Goal: Register for event/course

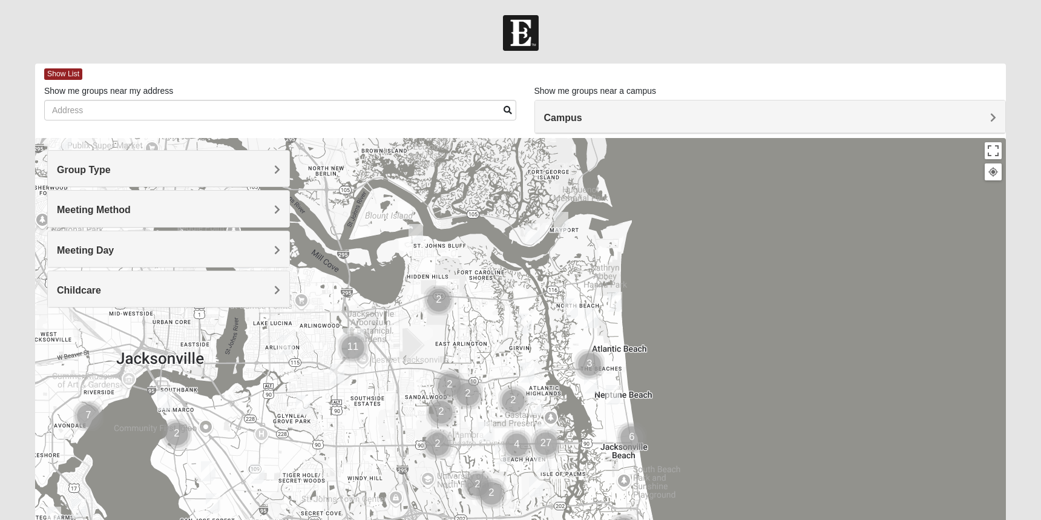
drag, startPoint x: 456, startPoint y: 294, endPoint x: 513, endPoint y: 430, distance: 147.6
click at [510, 424] on div at bounding box center [520, 380] width 971 height 484
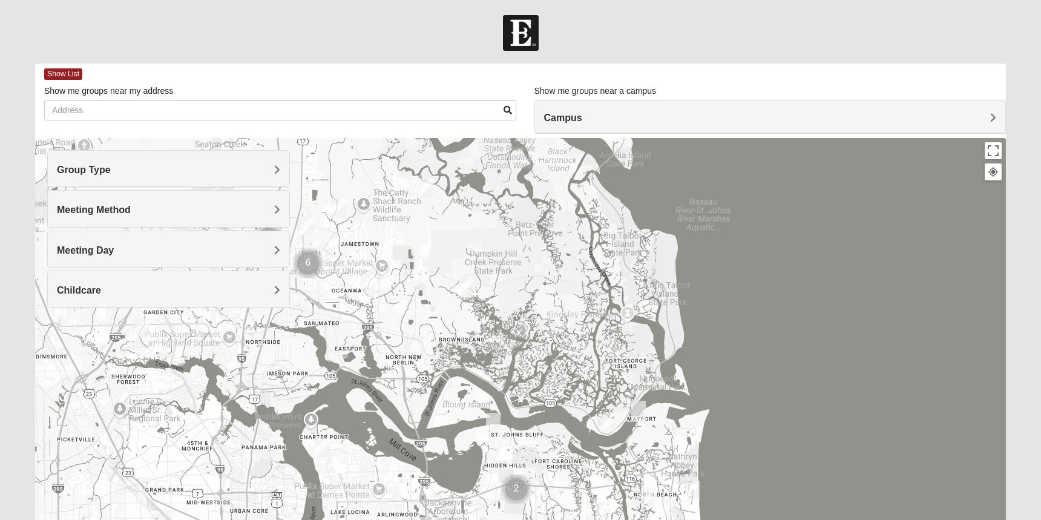
click at [423, 189] on img "Womens Gallaher 32226" at bounding box center [426, 188] width 15 height 20
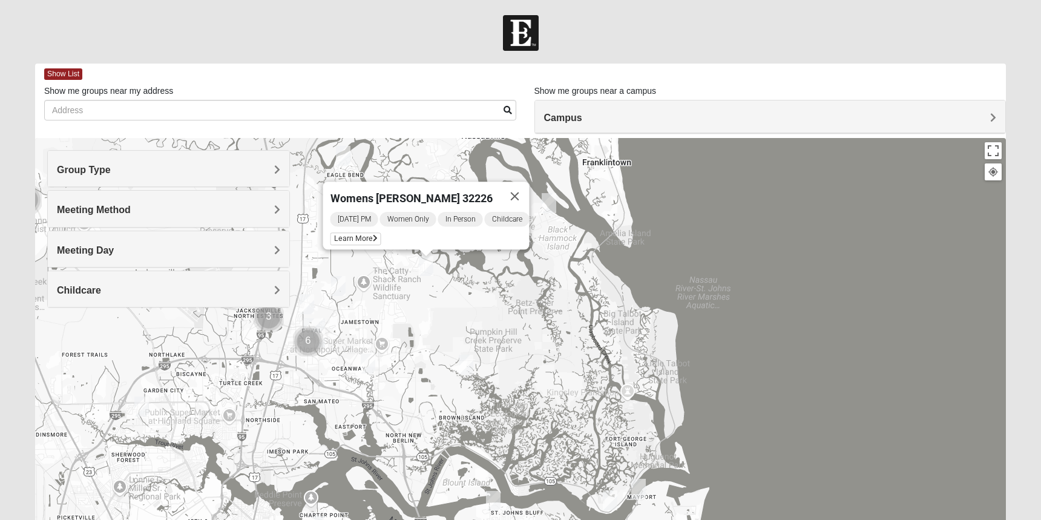
click at [469, 366] on img "Womens Craig 32226" at bounding box center [466, 365] width 15 height 20
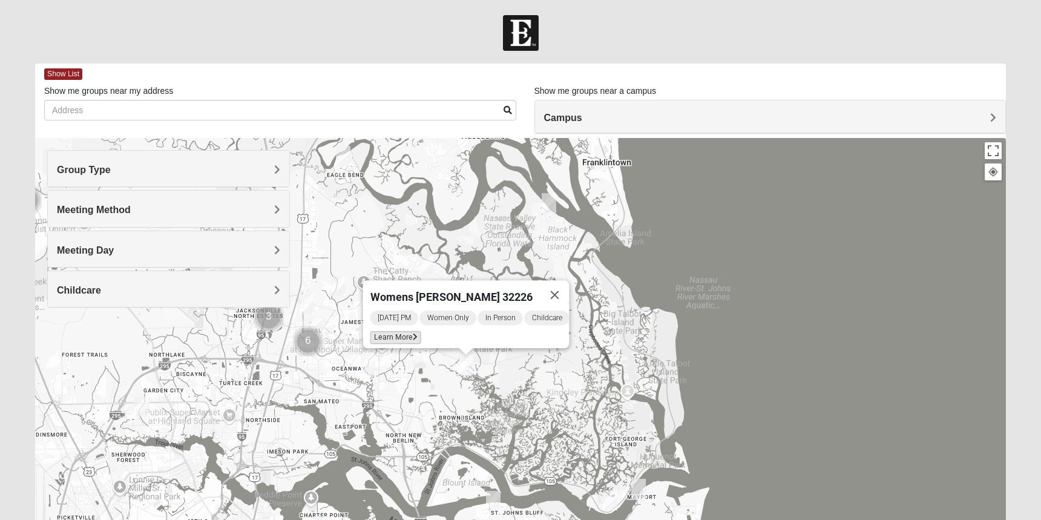
click at [395, 331] on span "Learn More" at bounding box center [395, 337] width 51 height 13
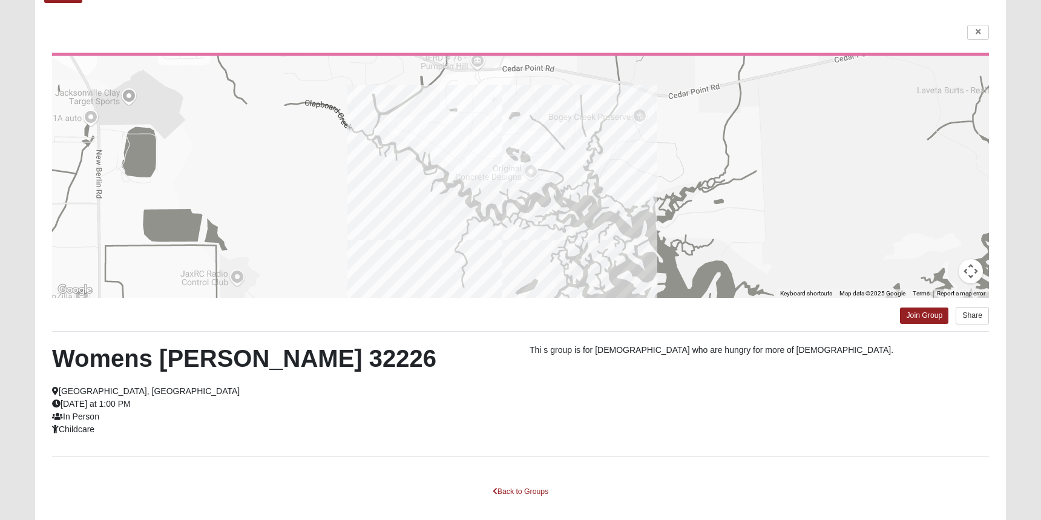
scroll to position [76, 0]
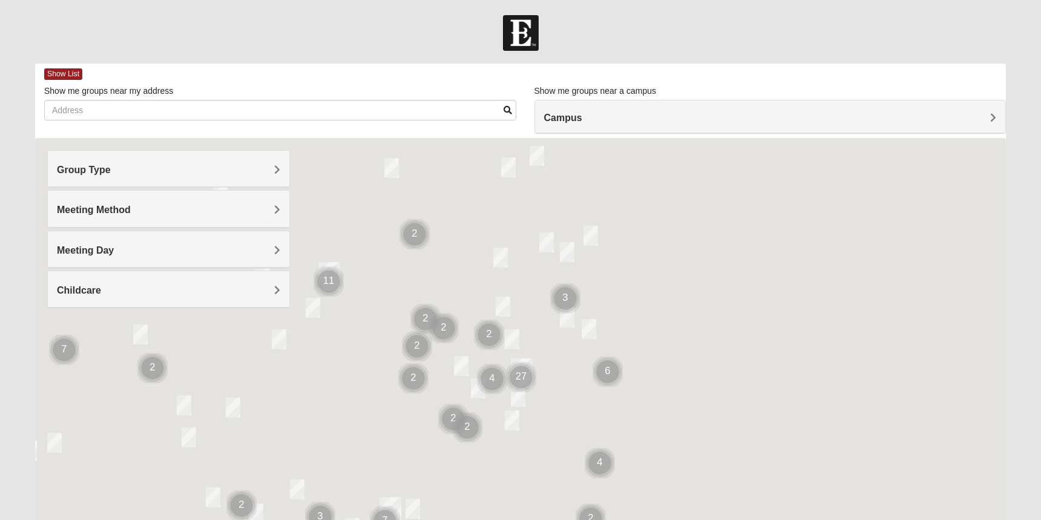
scroll to position [75, 0]
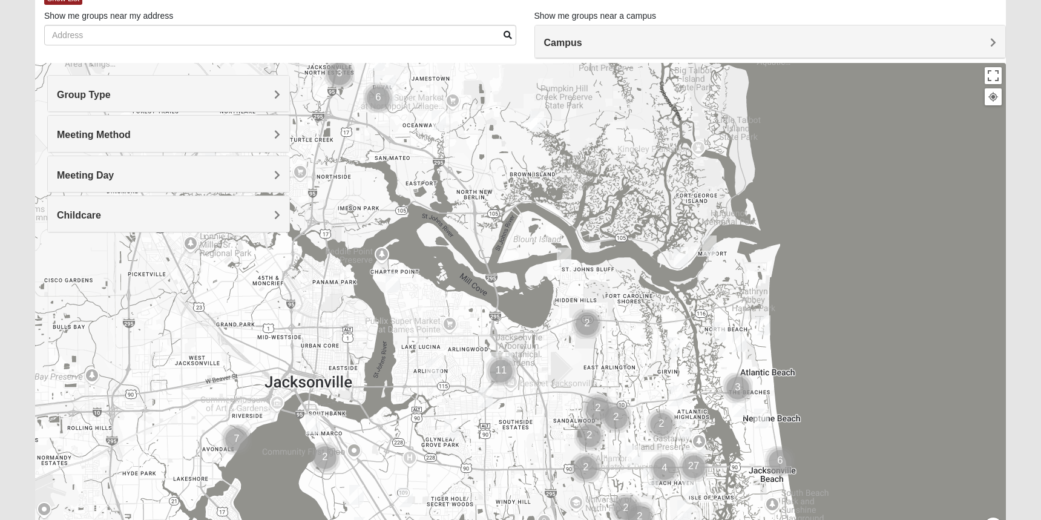
drag, startPoint x: 372, startPoint y: 209, endPoint x: 539, endPoint y: 365, distance: 228.2
click at [539, 366] on div at bounding box center [520, 305] width 971 height 484
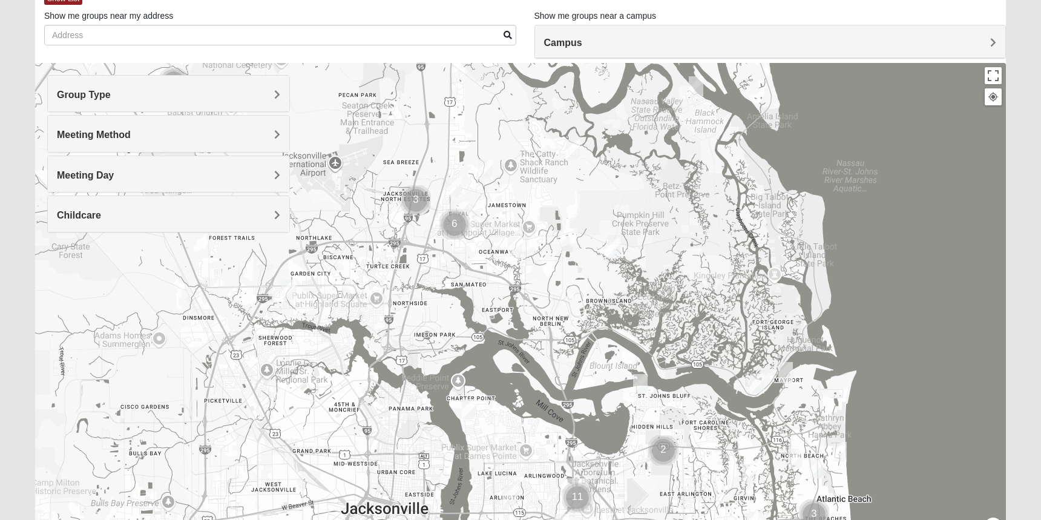
drag, startPoint x: 453, startPoint y: 237, endPoint x: 504, endPoint y: 375, distance: 146.3
click at [504, 375] on div at bounding box center [520, 305] width 971 height 484
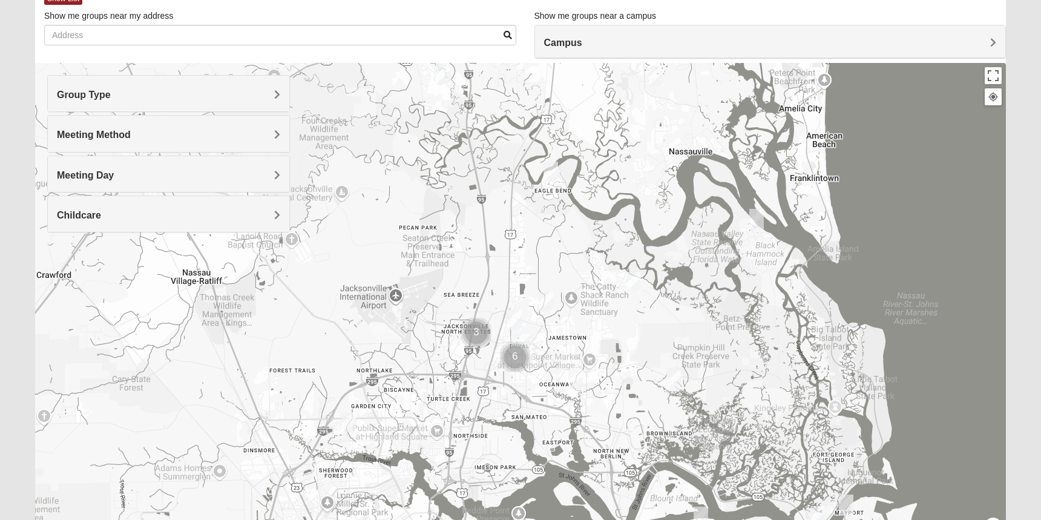
drag, startPoint x: 427, startPoint y: 303, endPoint x: 462, endPoint y: 369, distance: 73.9
click at [462, 369] on div at bounding box center [520, 305] width 971 height 484
click at [445, 79] on img "Womens Little 32097" at bounding box center [443, 74] width 15 height 20
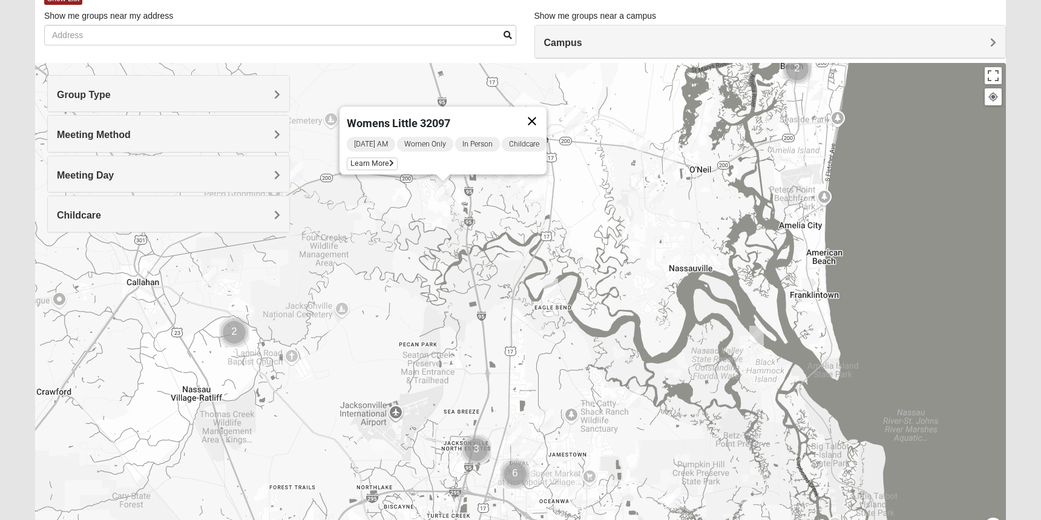
click at [541, 116] on button "Close" at bounding box center [531, 121] width 29 height 29
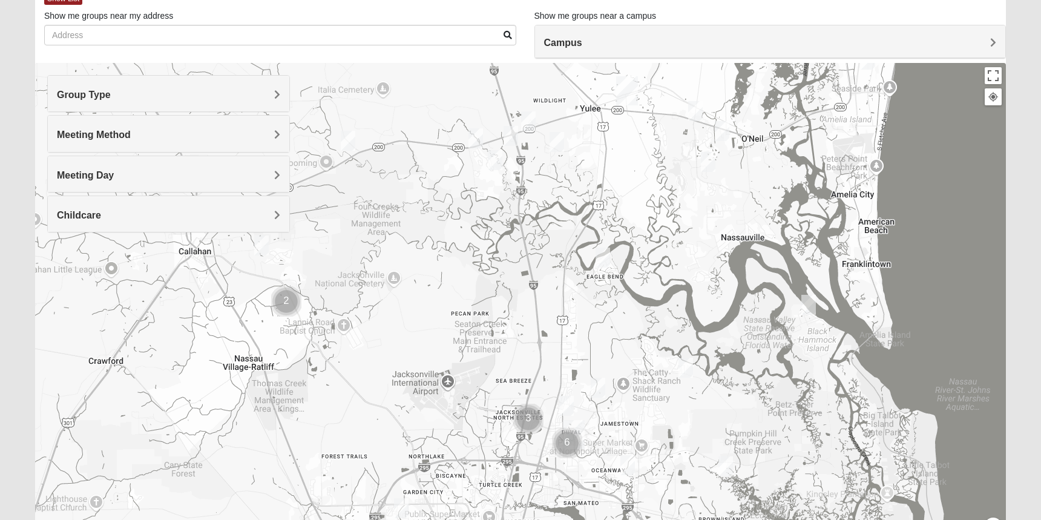
drag, startPoint x: 372, startPoint y: 255, endPoint x: 425, endPoint y: 224, distance: 61.9
click at [425, 224] on div at bounding box center [520, 305] width 971 height 484
click at [261, 250] on img "Mixed Raines 32011" at bounding box center [261, 245] width 15 height 20
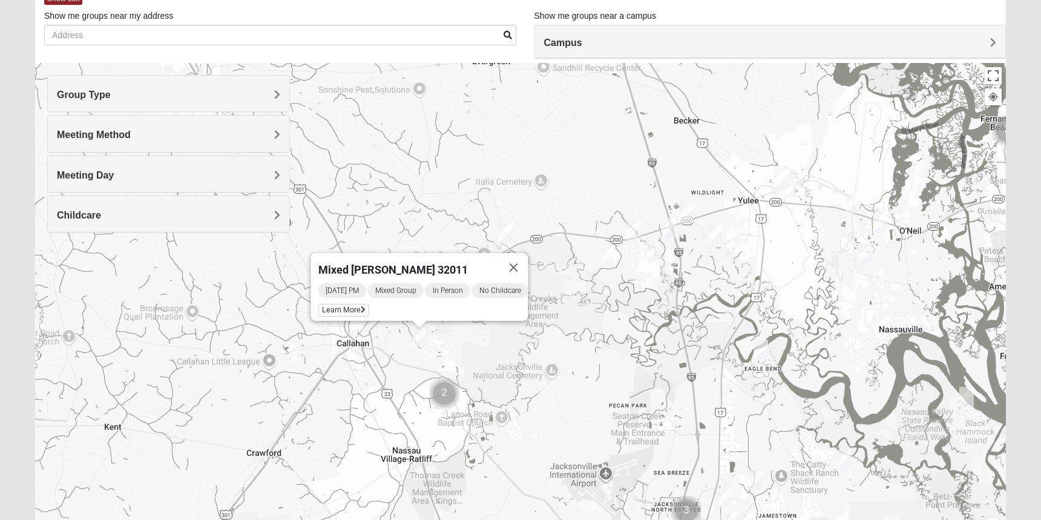
drag, startPoint x: 336, startPoint y: 272, endPoint x: 493, endPoint y: 363, distance: 182.0
click at [494, 365] on div "Mixed Raines 32011 Sunday PM Mixed Group In Person No Childcare Learn More" at bounding box center [520, 305] width 971 height 484
click at [441, 393] on img "Cluster of 2 groups" at bounding box center [444, 393] width 30 height 30
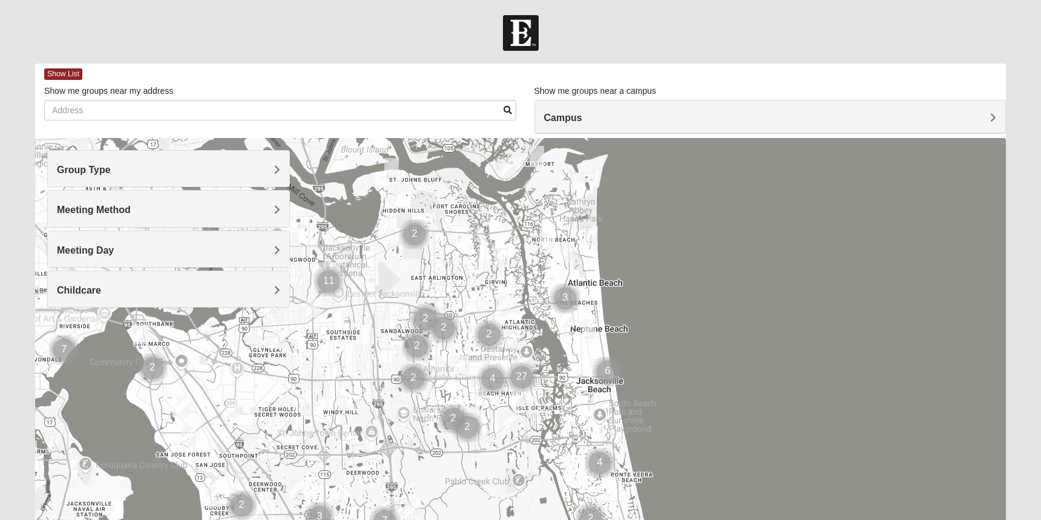
scroll to position [74, 0]
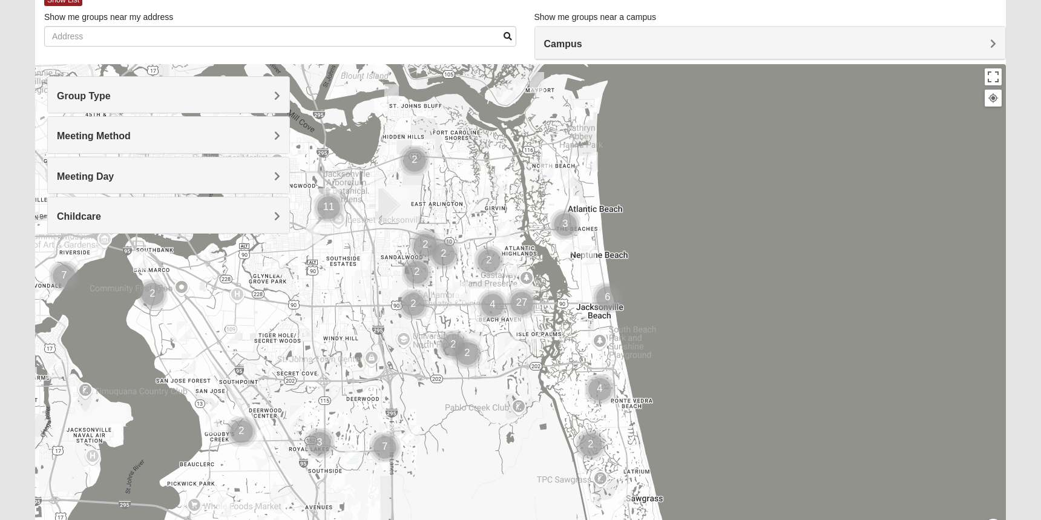
click at [169, 99] on h4 "Group Type" at bounding box center [168, 95] width 223 height 11
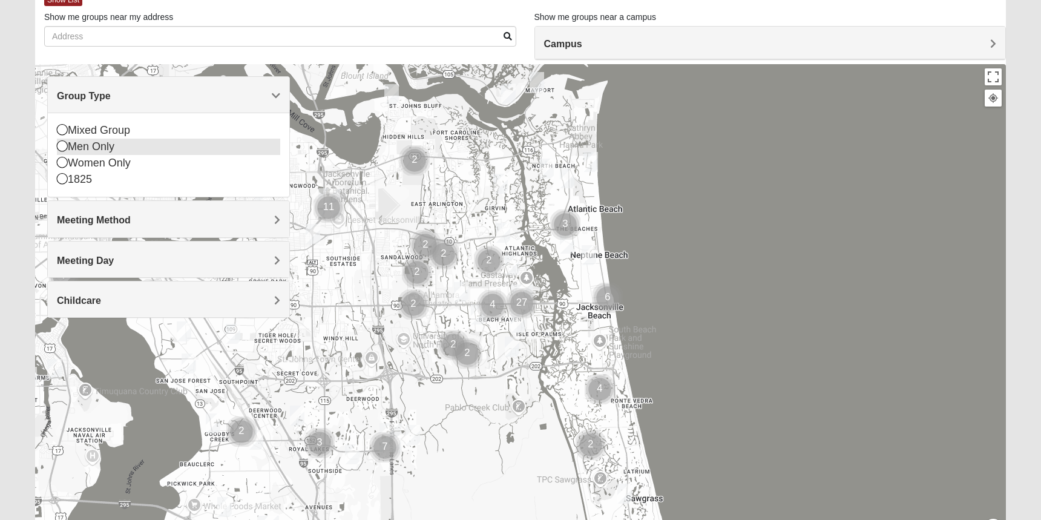
click at [122, 146] on div "Men Only" at bounding box center [168, 147] width 223 height 16
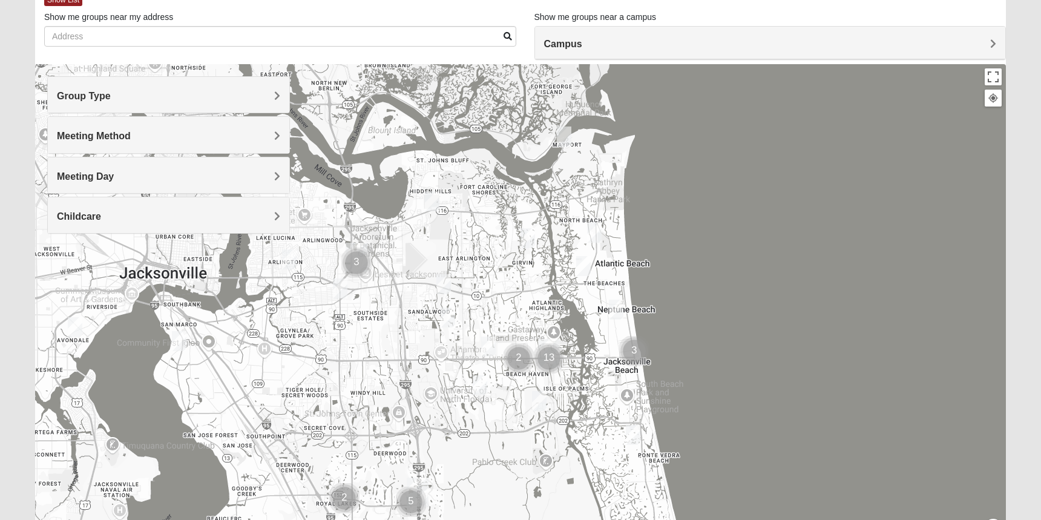
drag, startPoint x: 470, startPoint y: 222, endPoint x: 556, endPoint y: 360, distance: 162.6
click at [551, 355] on div at bounding box center [520, 306] width 971 height 484
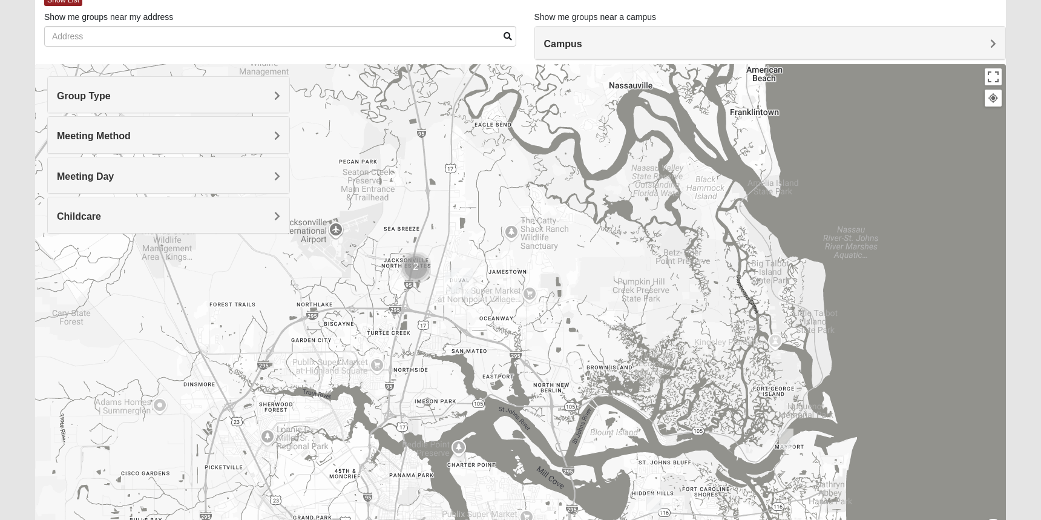
drag, startPoint x: 467, startPoint y: 230, endPoint x: 537, endPoint y: 315, distance: 110.5
click at [537, 315] on div at bounding box center [520, 306] width 971 height 484
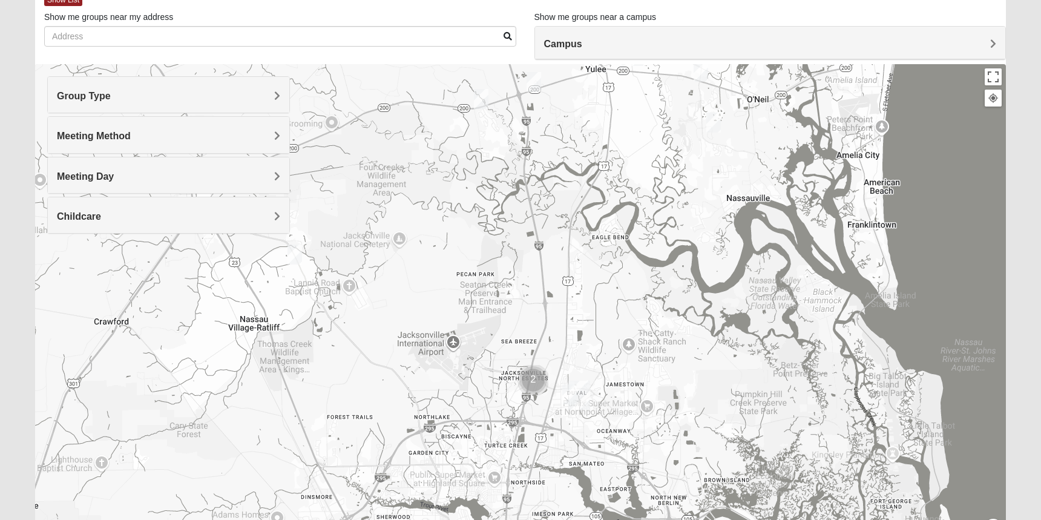
drag, startPoint x: 424, startPoint y: 283, endPoint x: 528, endPoint y: 382, distance: 144.3
click at [528, 382] on img "Cluster of 2 groups" at bounding box center [533, 380] width 30 height 30
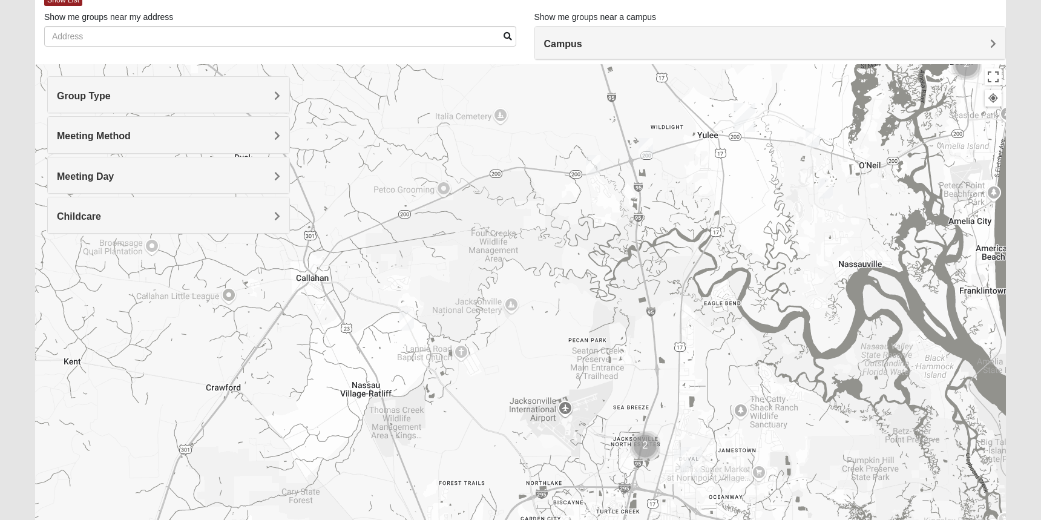
drag, startPoint x: 330, startPoint y: 315, endPoint x: 433, endPoint y: 371, distance: 117.3
click at [433, 371] on div at bounding box center [520, 306] width 971 height 484
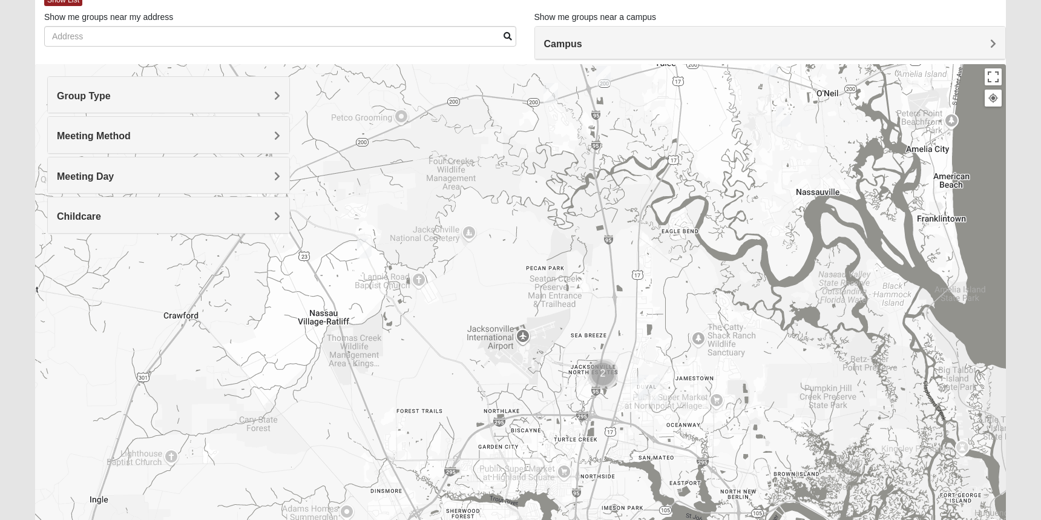
drag, startPoint x: 402, startPoint y: 348, endPoint x: 335, endPoint y: 248, distance: 120.4
click at [335, 248] on div at bounding box center [520, 306] width 971 height 484
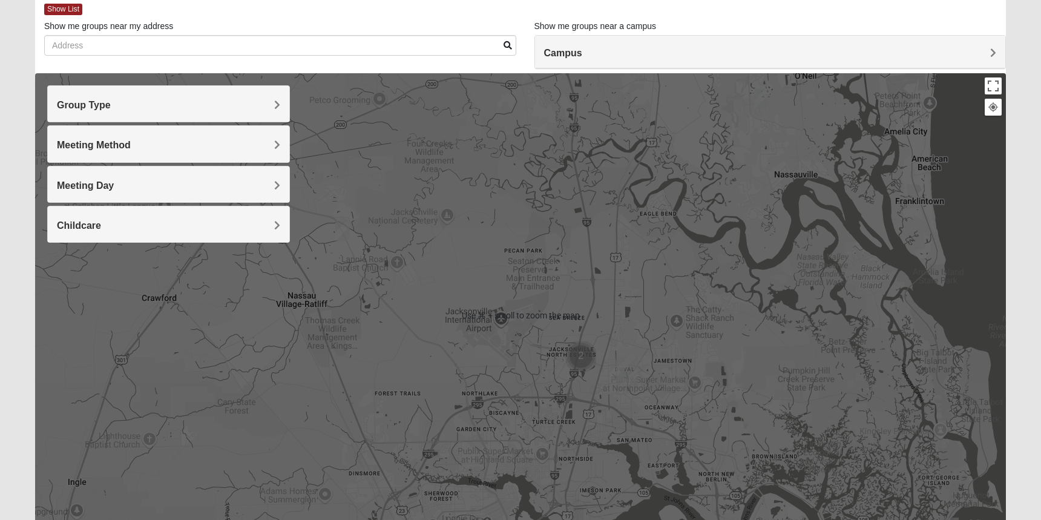
scroll to position [63, 0]
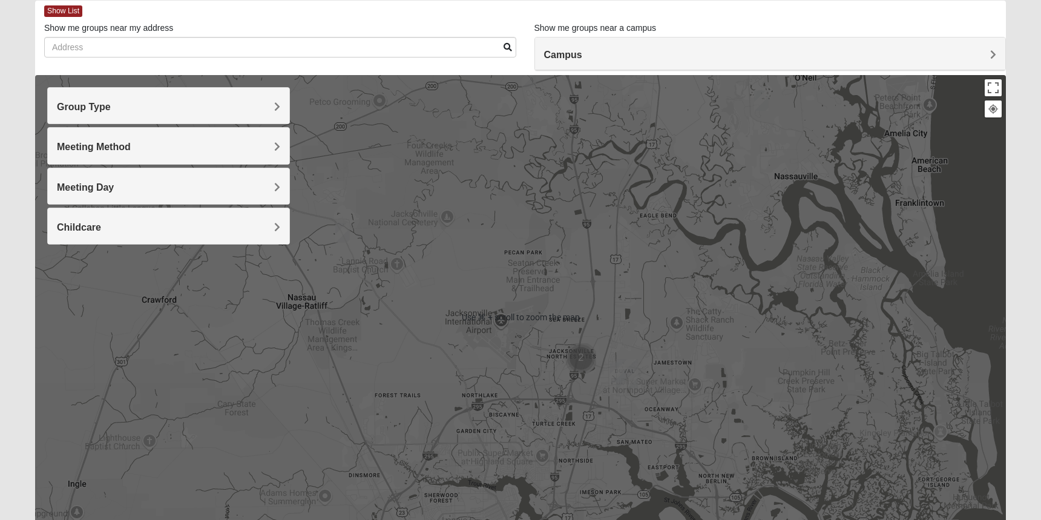
click at [580, 378] on div at bounding box center [520, 317] width 971 height 484
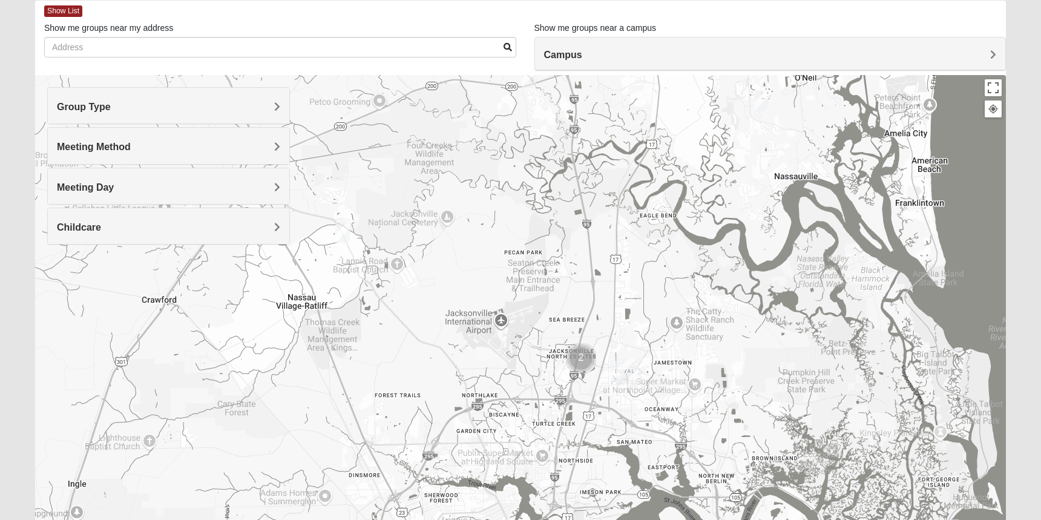
click at [594, 334] on div at bounding box center [520, 317] width 971 height 484
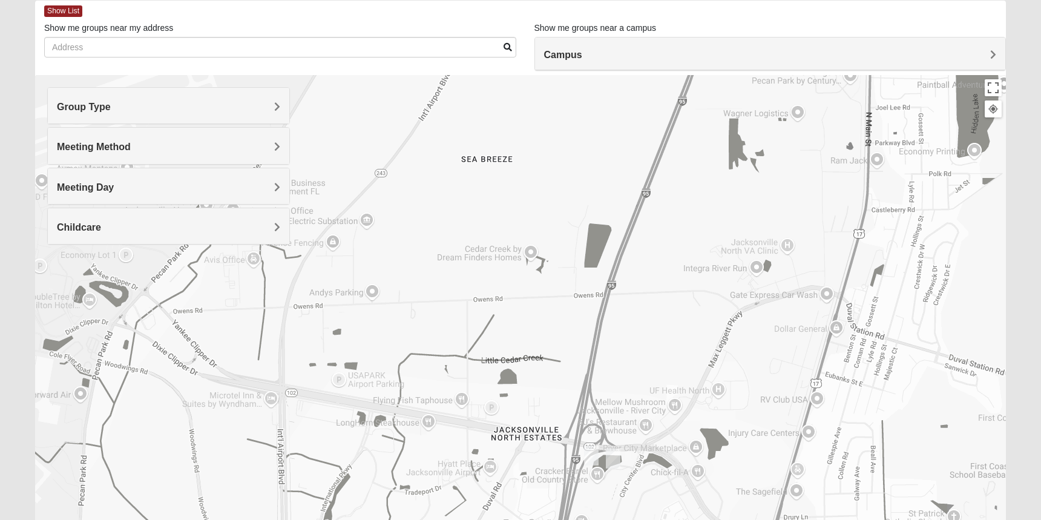
drag, startPoint x: 578, startPoint y: 339, endPoint x: 587, endPoint y: 311, distance: 29.3
click at [585, 273] on div at bounding box center [520, 317] width 971 height 484
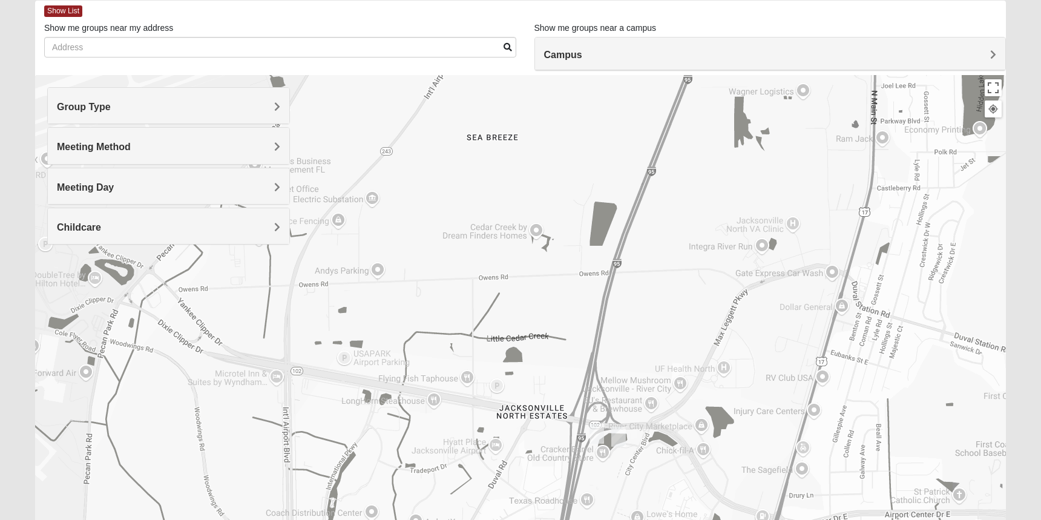
click at [596, 432] on img "Mens Holt 32218" at bounding box center [596, 434] width 15 height 20
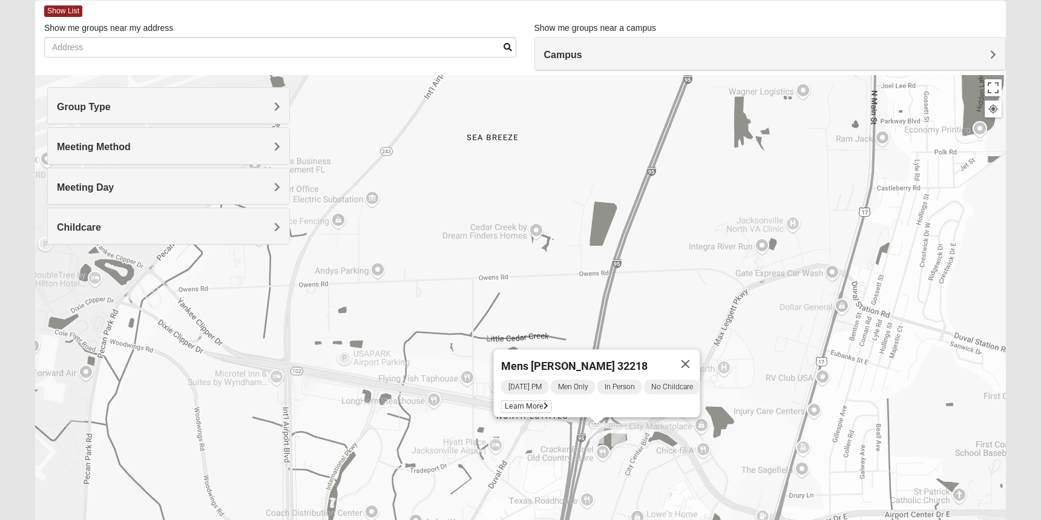
click at [618, 435] on img "Mens Ziller 32218" at bounding box center [618, 437] width 15 height 20
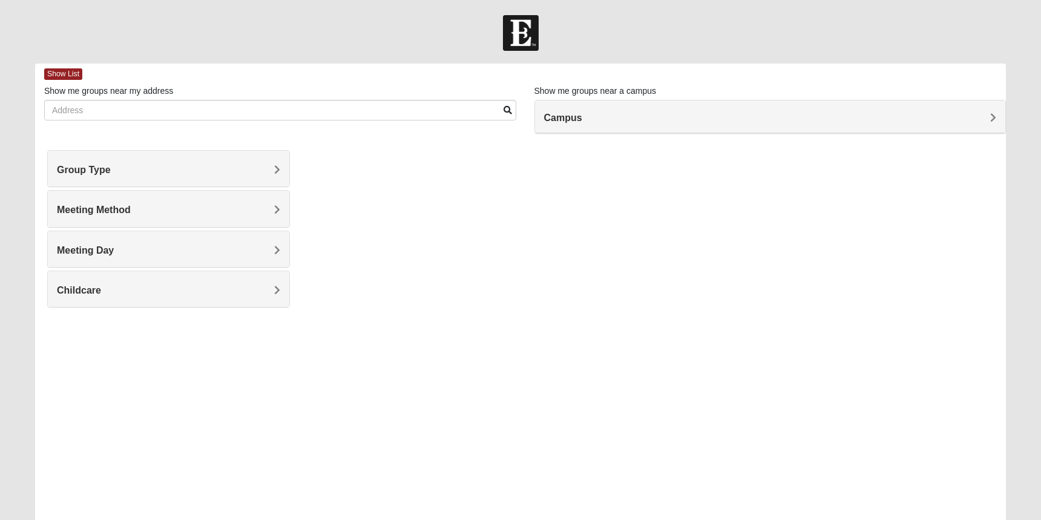
scroll to position [63, 0]
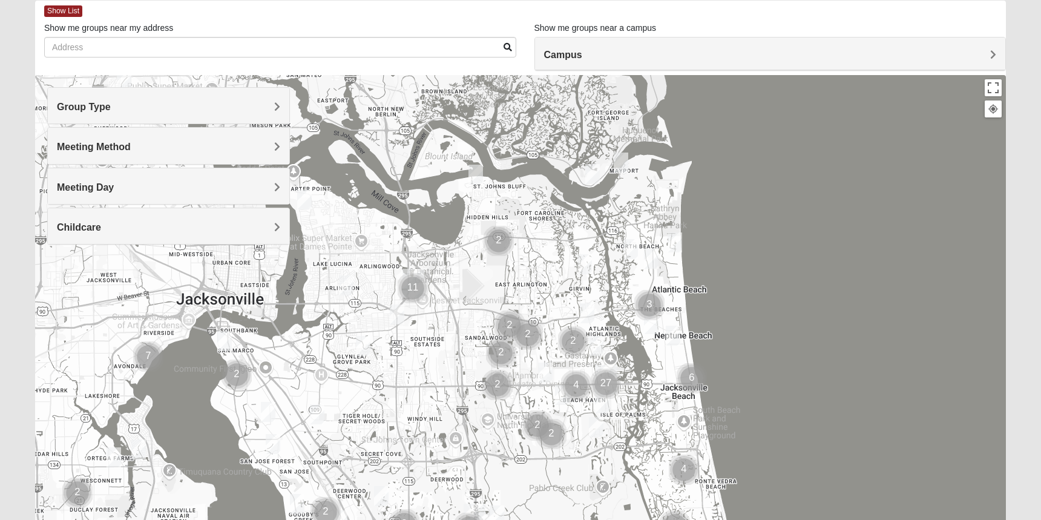
drag, startPoint x: 334, startPoint y: 329, endPoint x: 505, endPoint y: 425, distance: 196.2
click at [497, 425] on div at bounding box center [520, 317] width 971 height 484
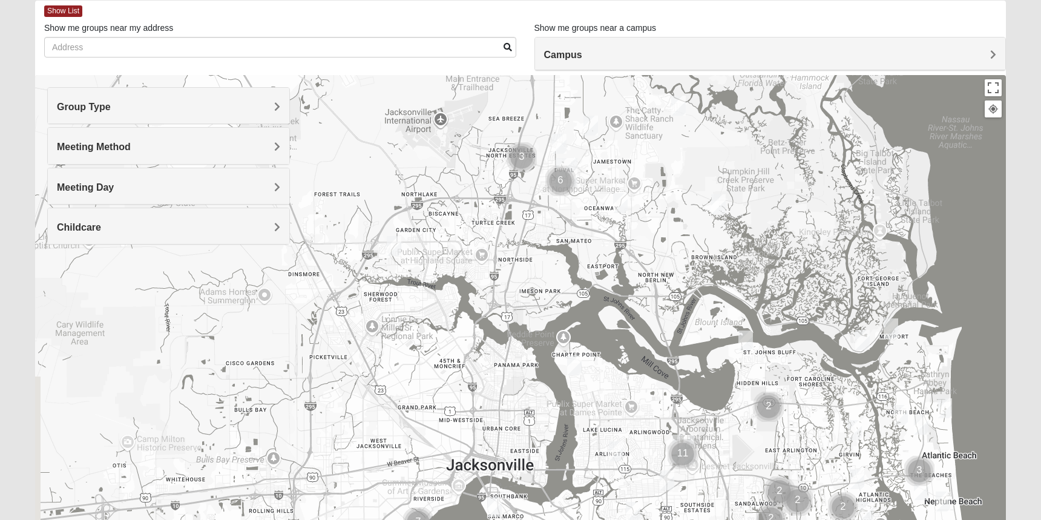
drag, startPoint x: 354, startPoint y: 341, endPoint x: 410, endPoint y: 406, distance: 85.4
click at [409, 408] on div at bounding box center [520, 317] width 971 height 484
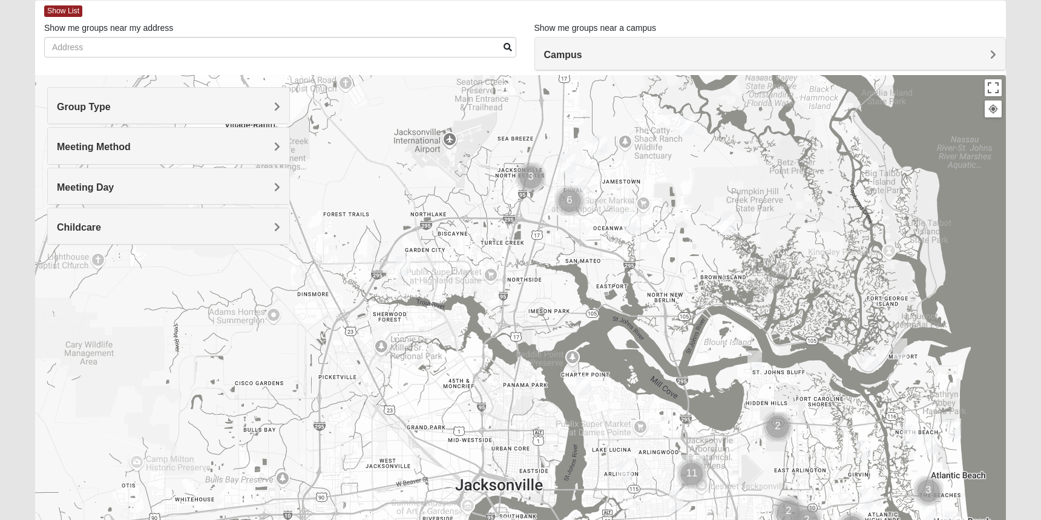
drag, startPoint x: 455, startPoint y: 309, endPoint x: 508, endPoint y: 450, distance: 150.5
click at [507, 449] on div at bounding box center [520, 317] width 971 height 484
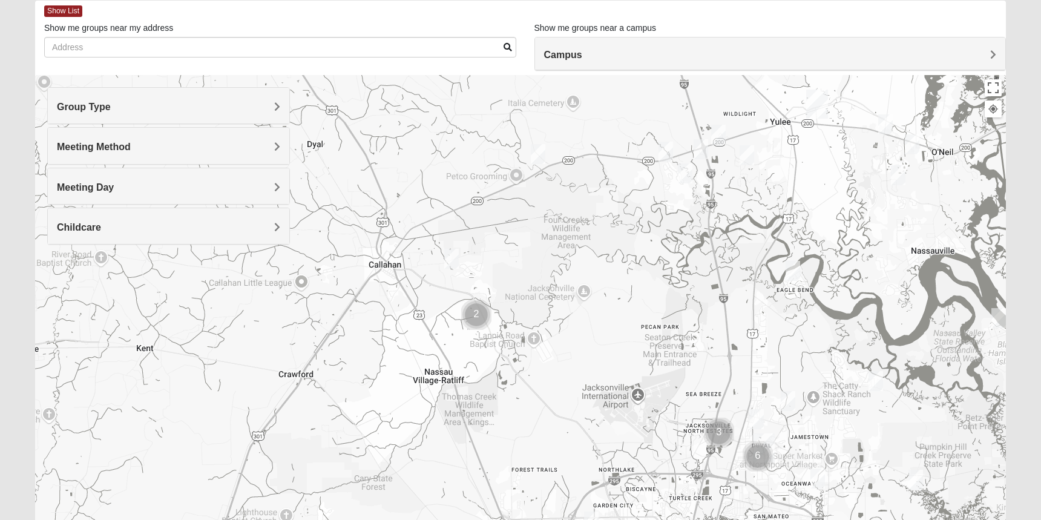
drag, startPoint x: 412, startPoint y: 320, endPoint x: 517, endPoint y: 376, distance: 119.7
click at [517, 381] on div at bounding box center [520, 317] width 971 height 484
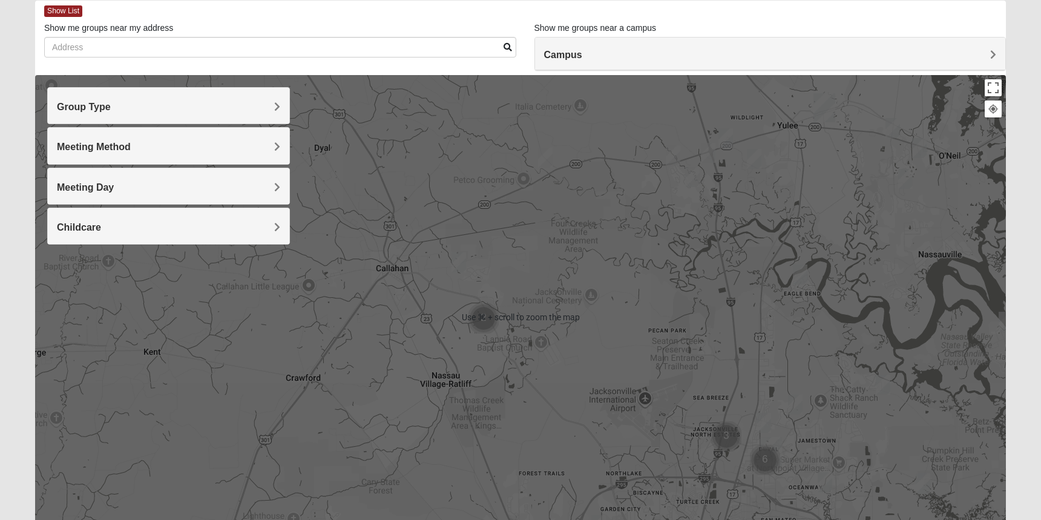
scroll to position [61, 0]
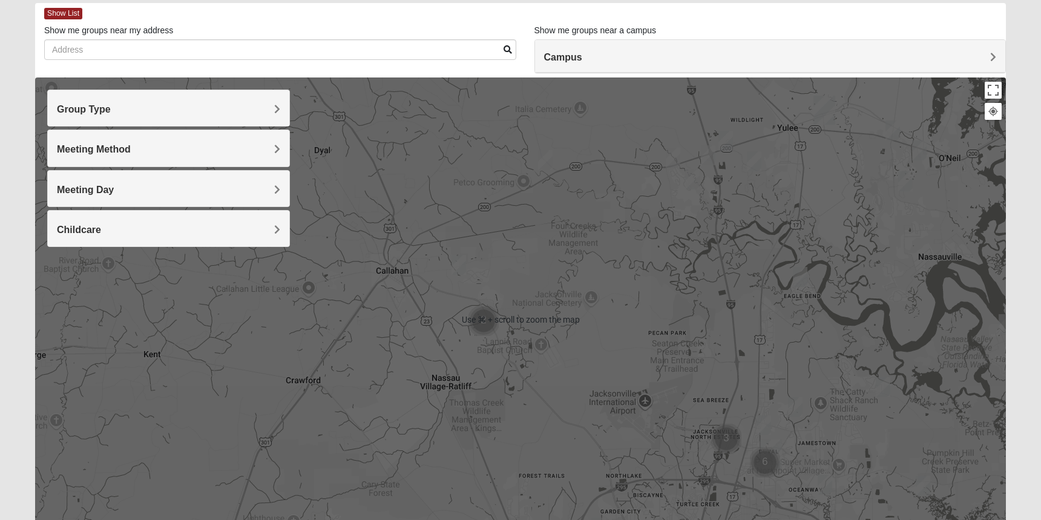
click at [321, 370] on div at bounding box center [520, 319] width 971 height 484
